Goal: Obtain resource: Download file/media

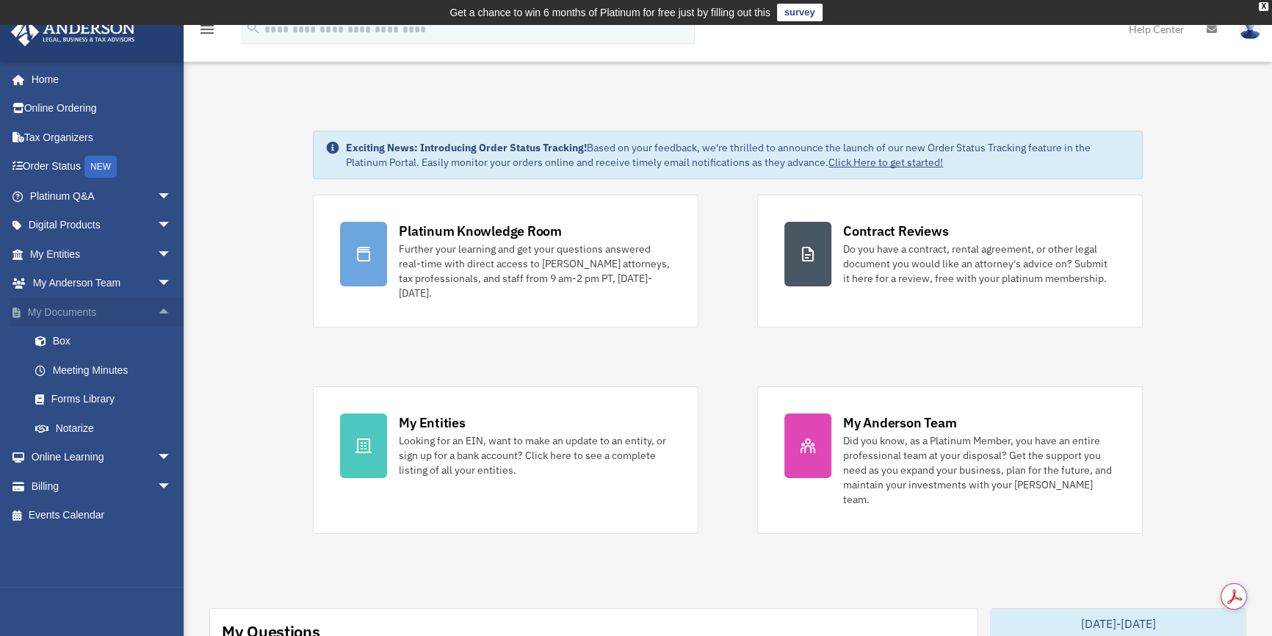
click at [105, 307] on link "My Documents arrow_drop_up" at bounding box center [102, 311] width 184 height 29
click at [87, 342] on link "Box" at bounding box center [107, 341] width 173 height 29
click at [56, 338] on link "Box" at bounding box center [107, 341] width 173 height 29
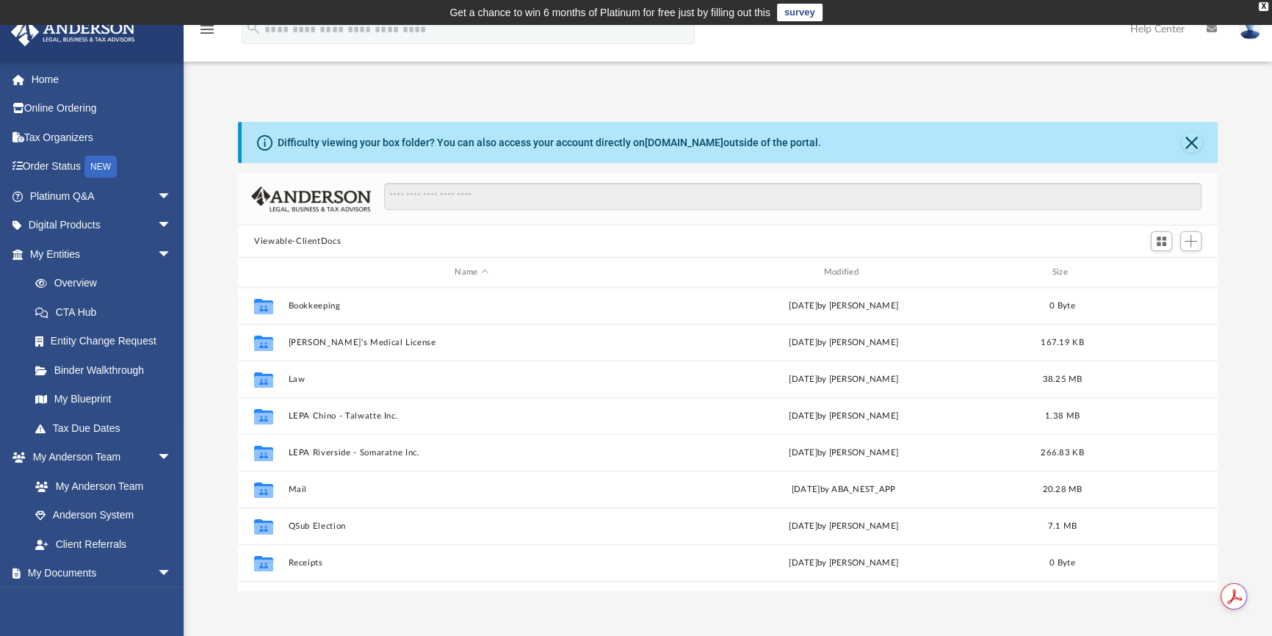
scroll to position [323, 970]
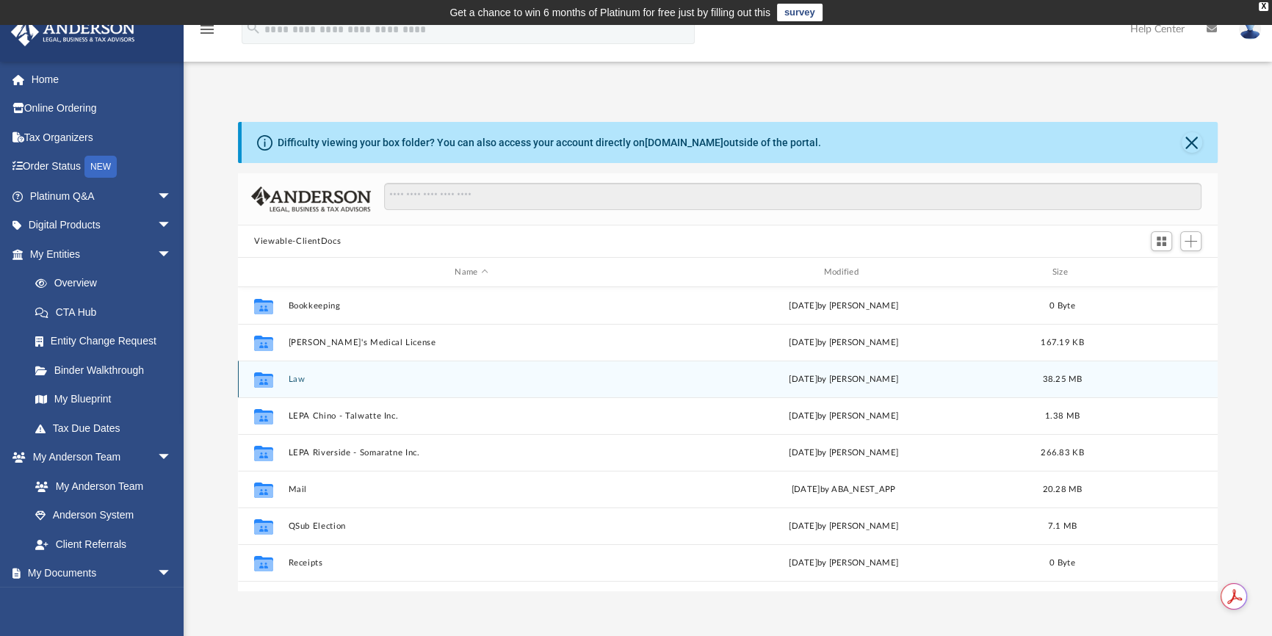
click at [294, 380] on button "Law" at bounding box center [472, 380] width 366 height 10
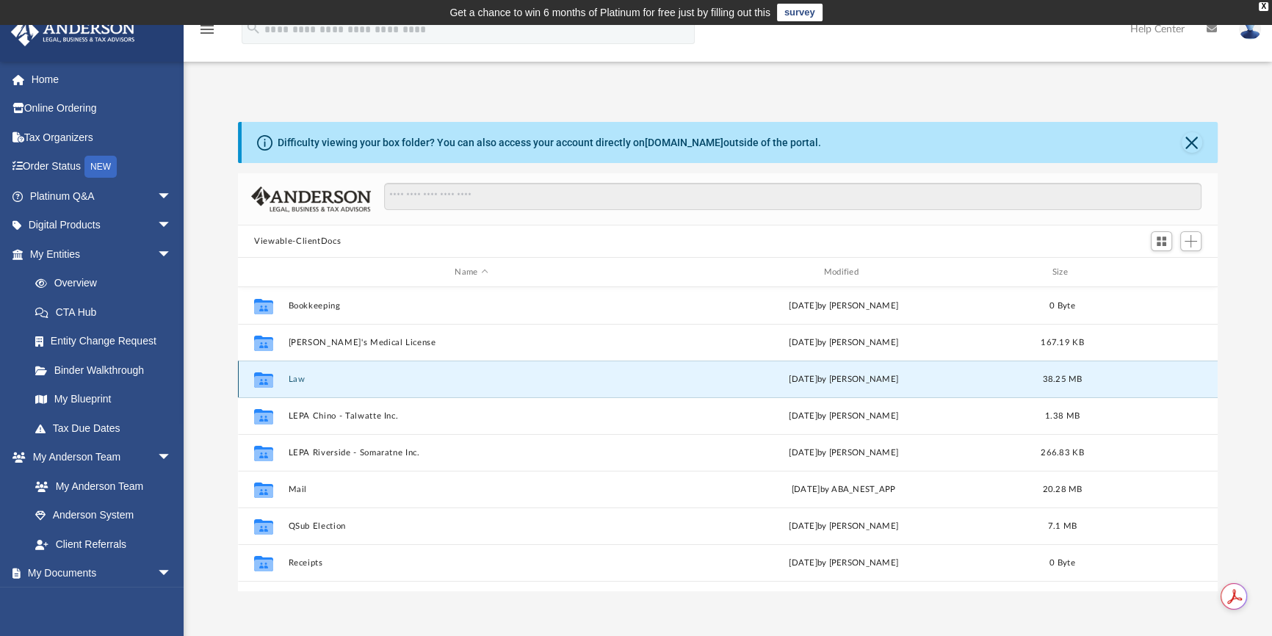
click at [294, 380] on button "Law" at bounding box center [472, 380] width 366 height 10
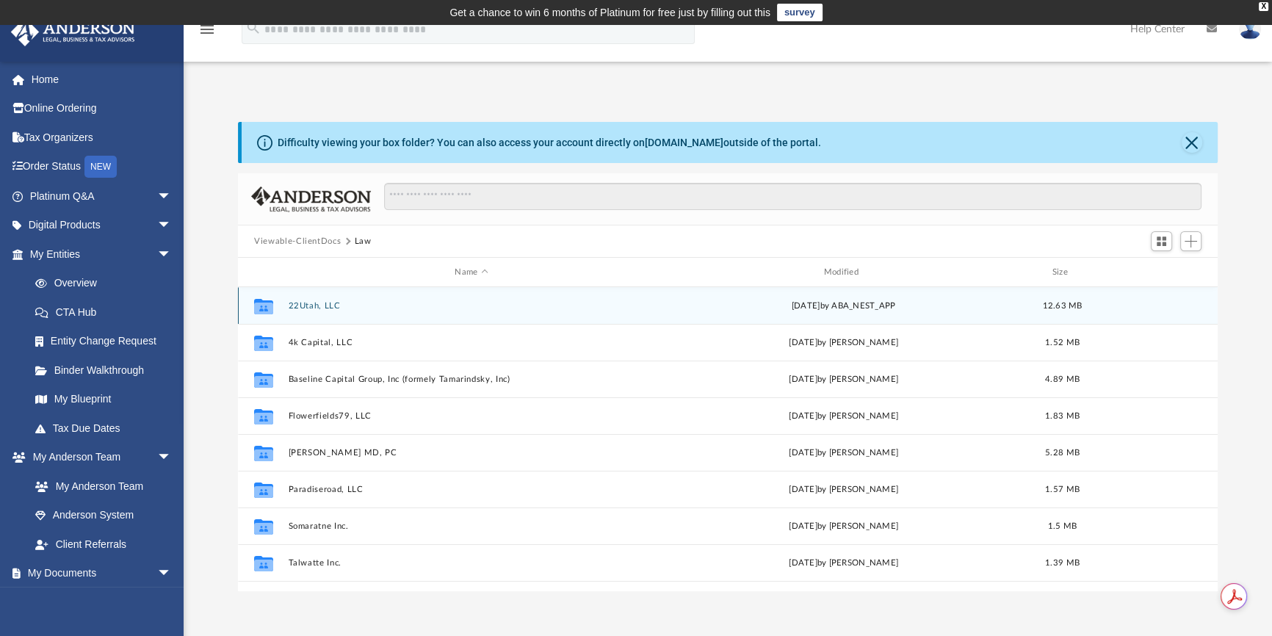
click at [326, 308] on button "22Utah, LLC" at bounding box center [472, 306] width 366 height 10
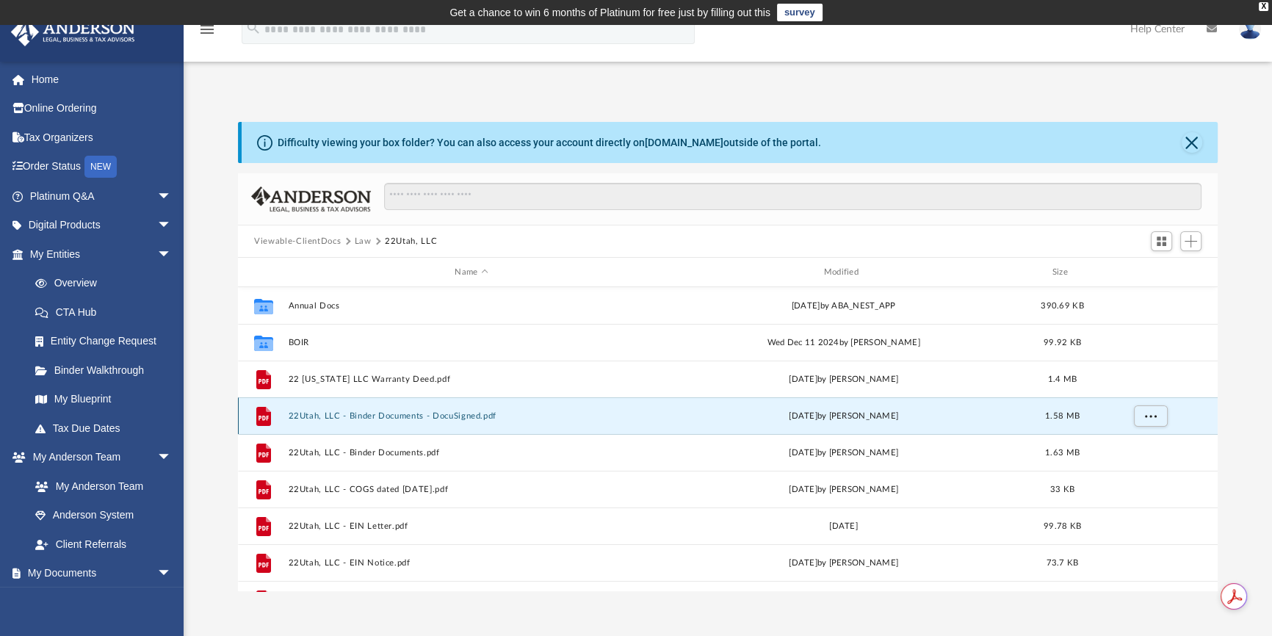
click at [461, 419] on button "22Utah, LLC - Binder Documents - DocuSigned.pdf" at bounding box center [472, 416] width 366 height 10
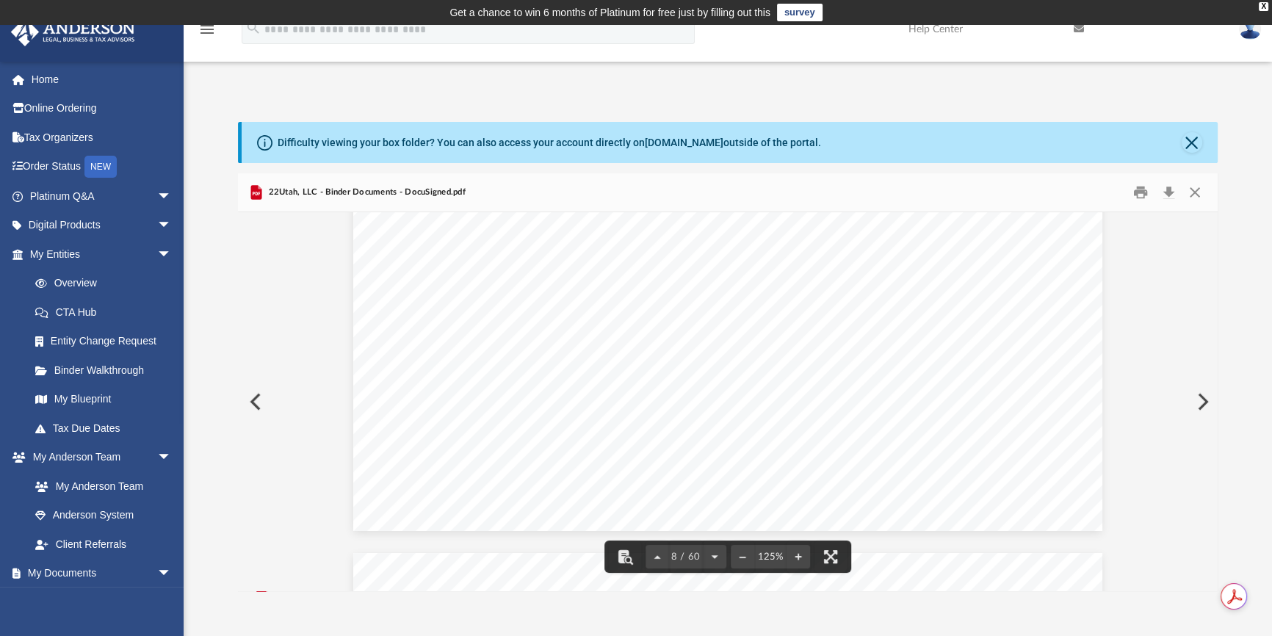
scroll to position [6855, 0]
click at [1197, 142] on button "Close" at bounding box center [1192, 142] width 21 height 21
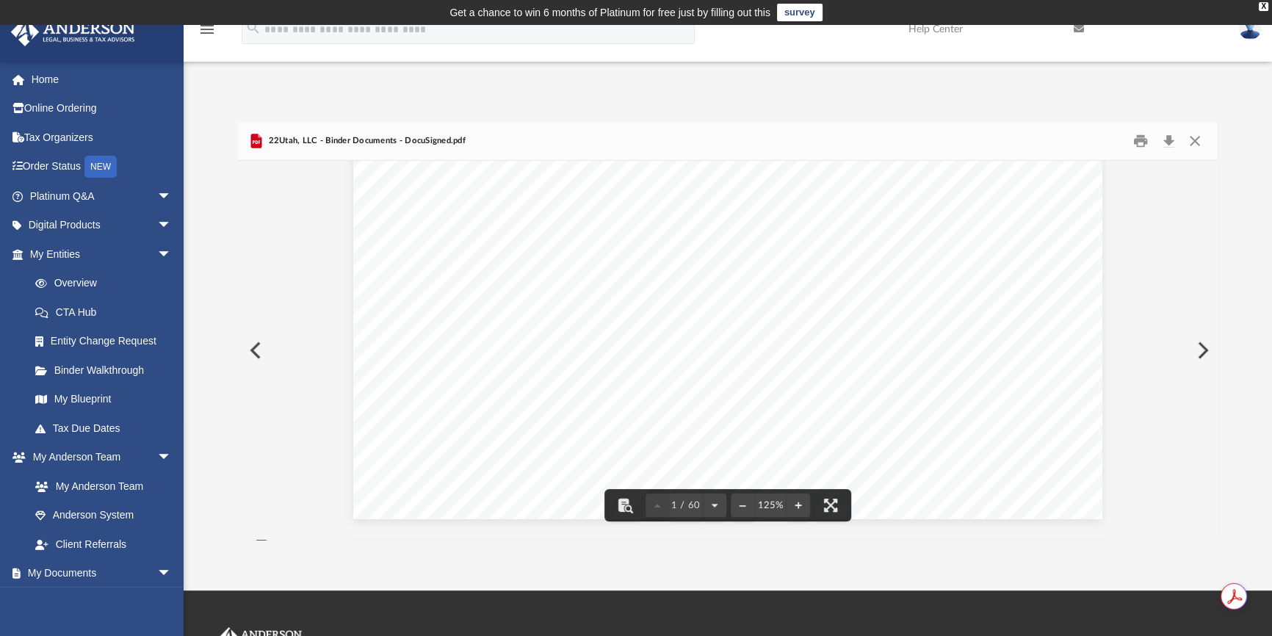
scroll to position [623, 0]
click at [1196, 135] on button "Close" at bounding box center [1195, 141] width 26 height 23
